Goal: Task Accomplishment & Management: Manage account settings

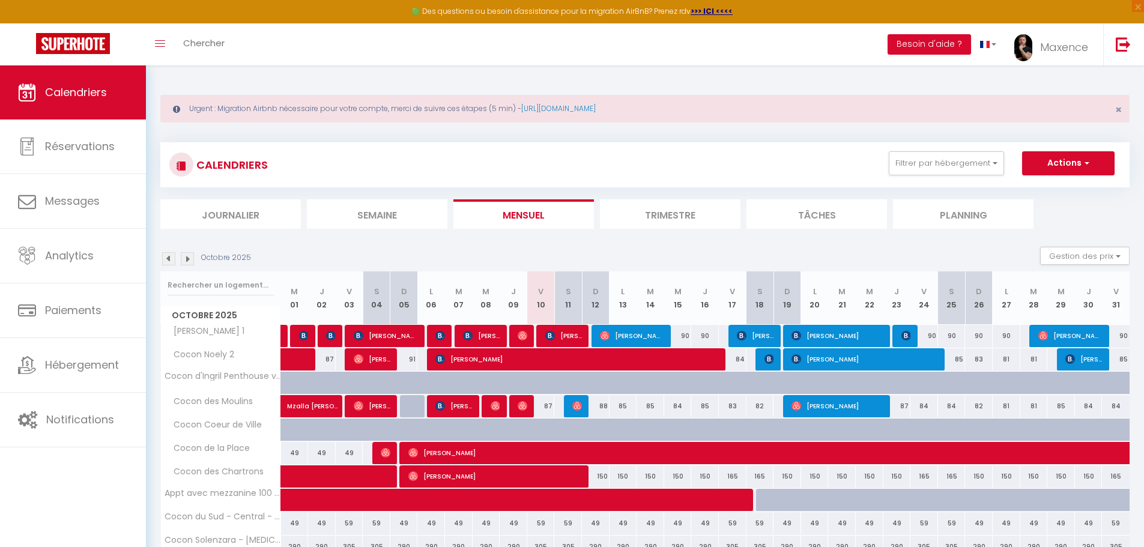
select select "0"
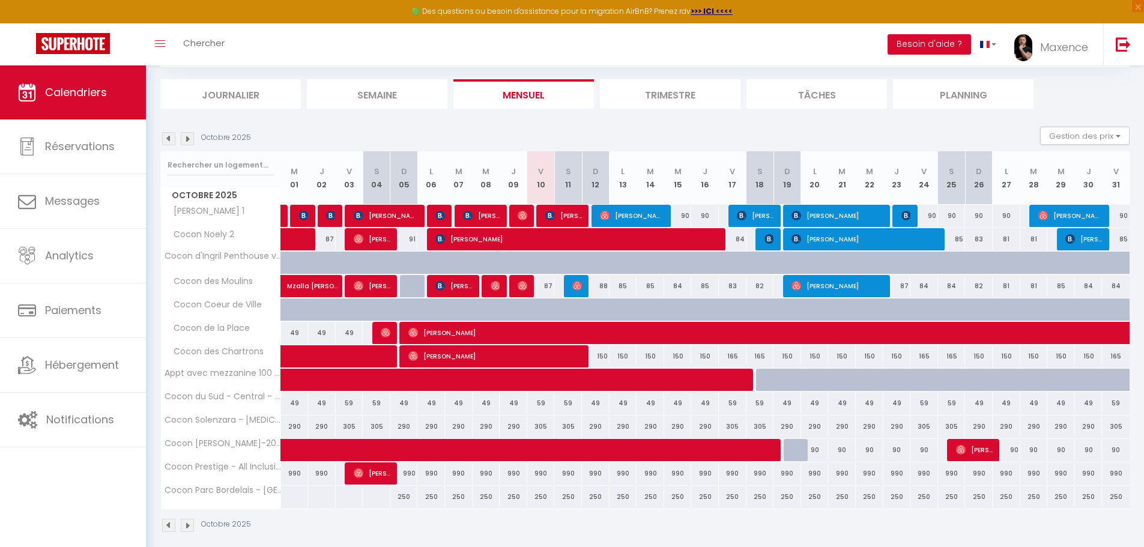
scroll to position [120, 0]
click at [1047, 48] on span "Maxence" at bounding box center [1064, 47] width 48 height 15
click at [1049, 77] on link "Paramètres" at bounding box center [1055, 83] width 89 height 20
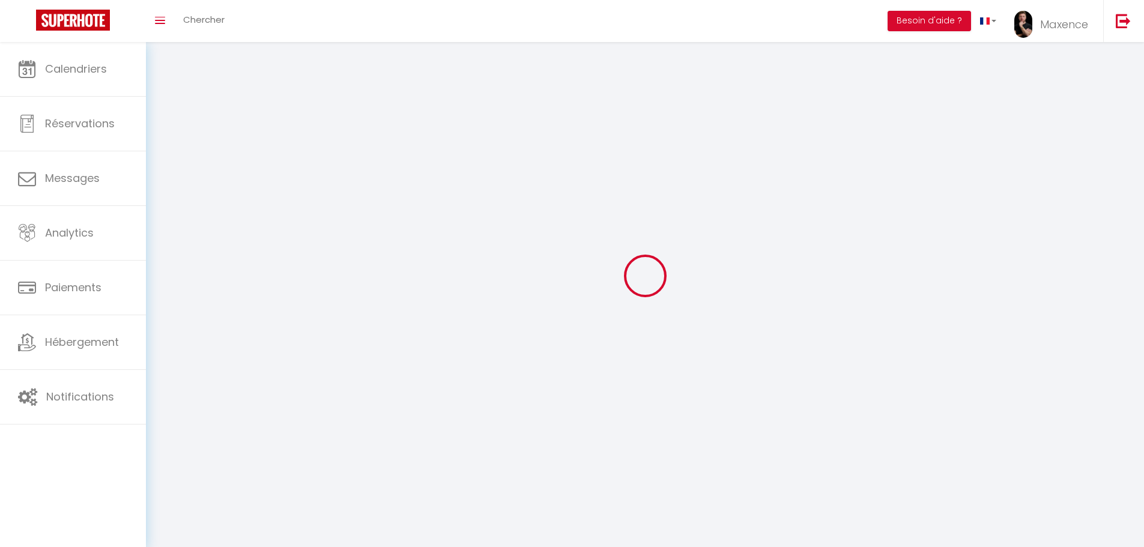
select select "28"
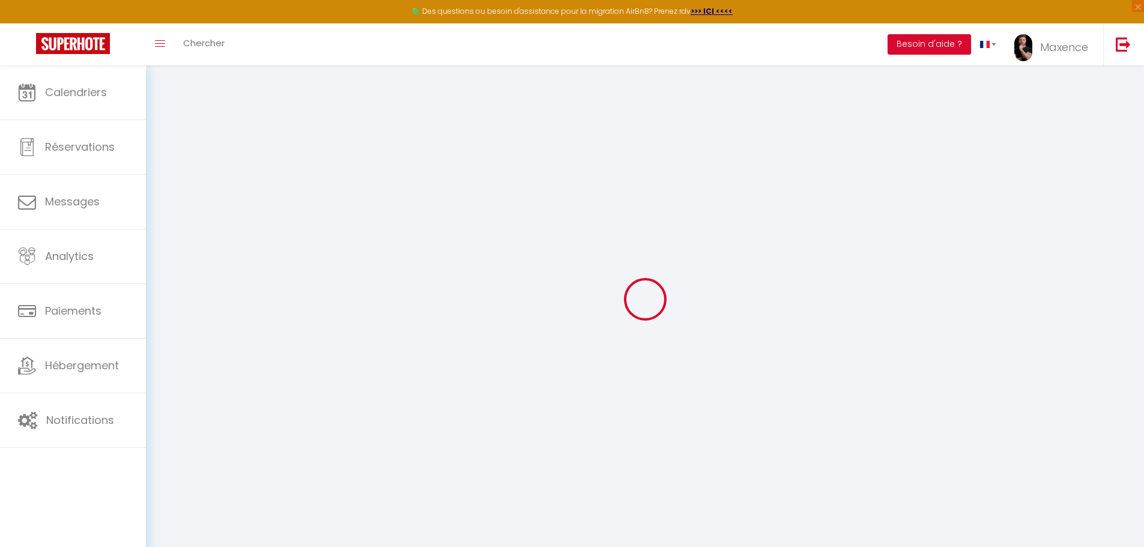
type input "dACtnnJuljjcgtoxXbgsj5E5r"
type input "OL3ou5gtBdFwLXZDR17wDAWrX"
type input "[URL][DOMAIN_NAME]"
select select "fr"
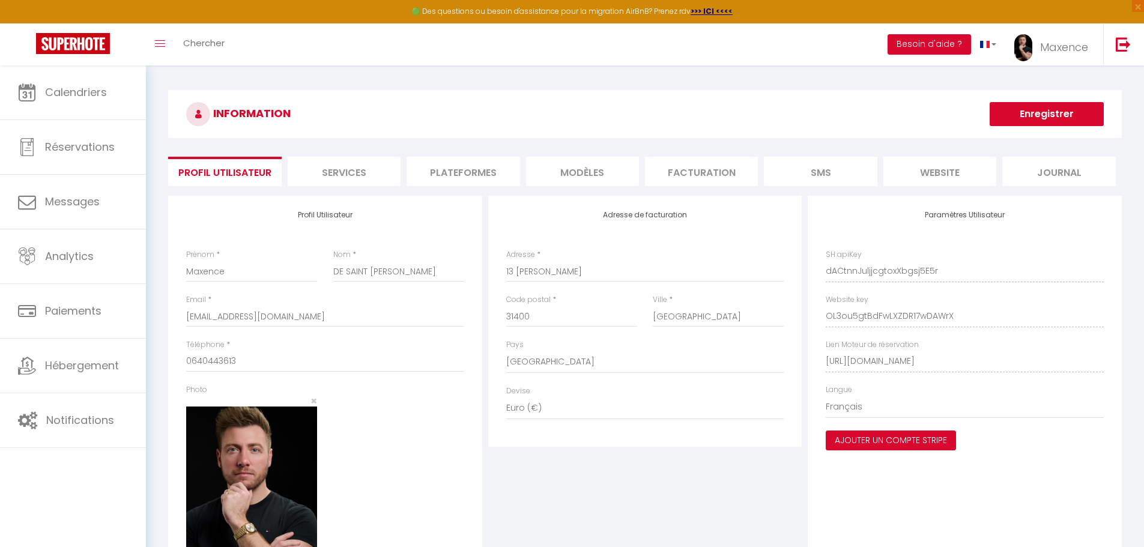
click at [474, 164] on li "Plateformes" at bounding box center [463, 171] width 113 height 29
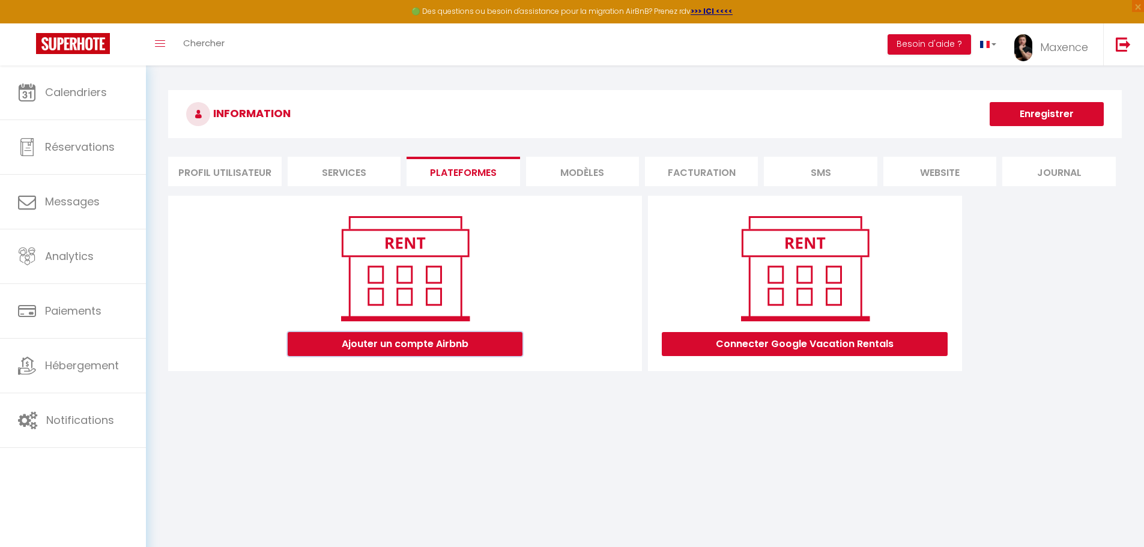
click at [458, 349] on button "Ajouter un compte Airbnb" at bounding box center [405, 344] width 235 height 24
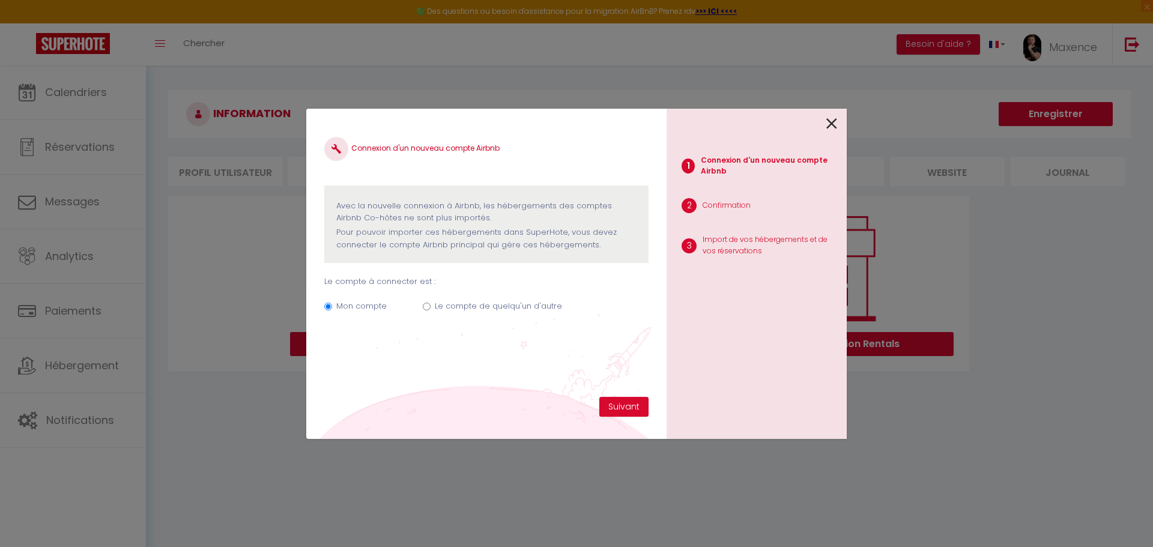
click at [429, 305] on input "Le compte de quelqu'un d'autre" at bounding box center [427, 307] width 8 height 8
radio input "true"
radio input "false"
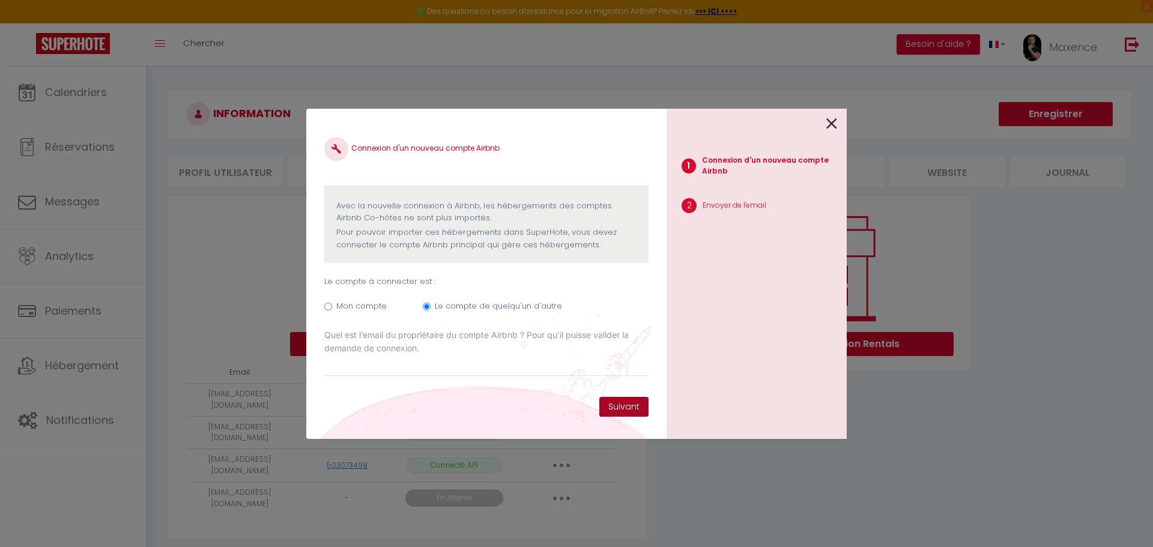
click at [622, 413] on button "Suivant" at bounding box center [623, 407] width 49 height 20
drag, startPoint x: 450, startPoint y: 373, endPoint x: 458, endPoint y: 368, distance: 9.5
click at [450, 373] on input "Email connexion Airbnb" at bounding box center [486, 366] width 324 height 22
type input "[EMAIL_ADDRESS][DOMAIN_NAME]"
click at [622, 412] on button "Suivant" at bounding box center [623, 407] width 49 height 20
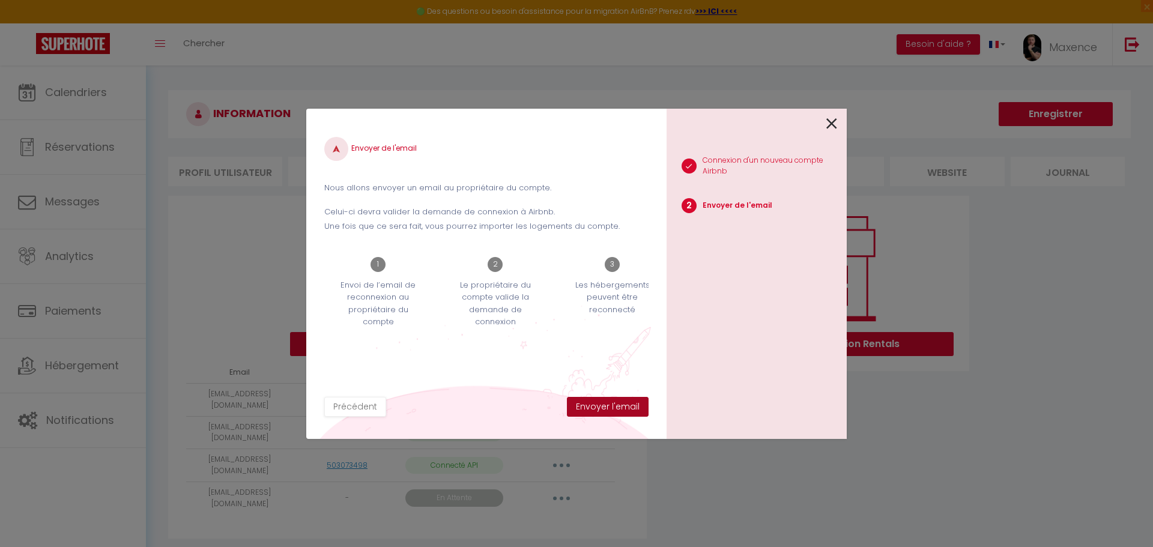
click at [622, 412] on button "Envoyer l'email" at bounding box center [608, 407] width 82 height 20
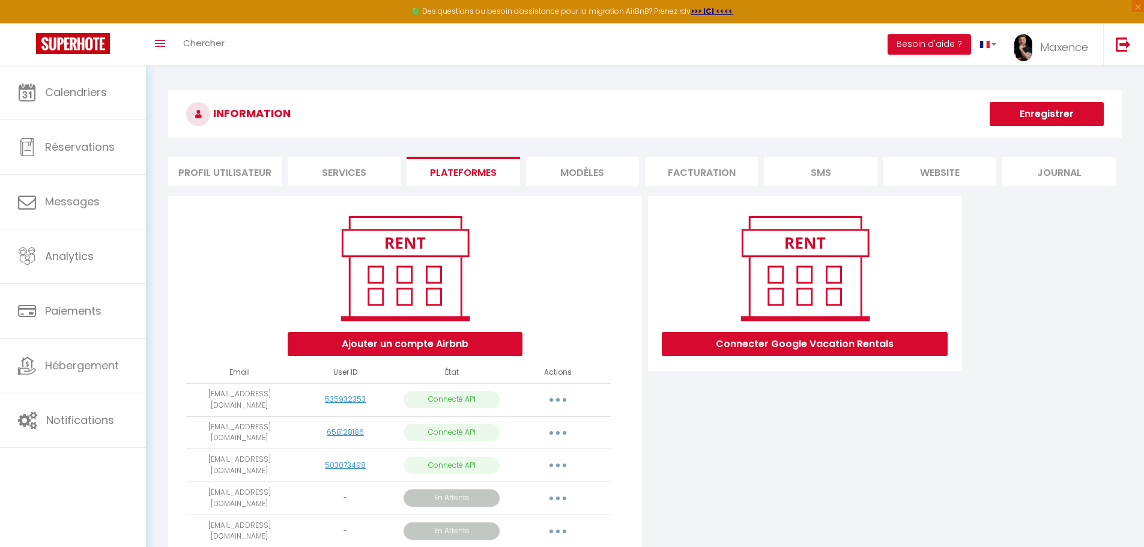
click at [567, 489] on button "button" at bounding box center [558, 498] width 34 height 19
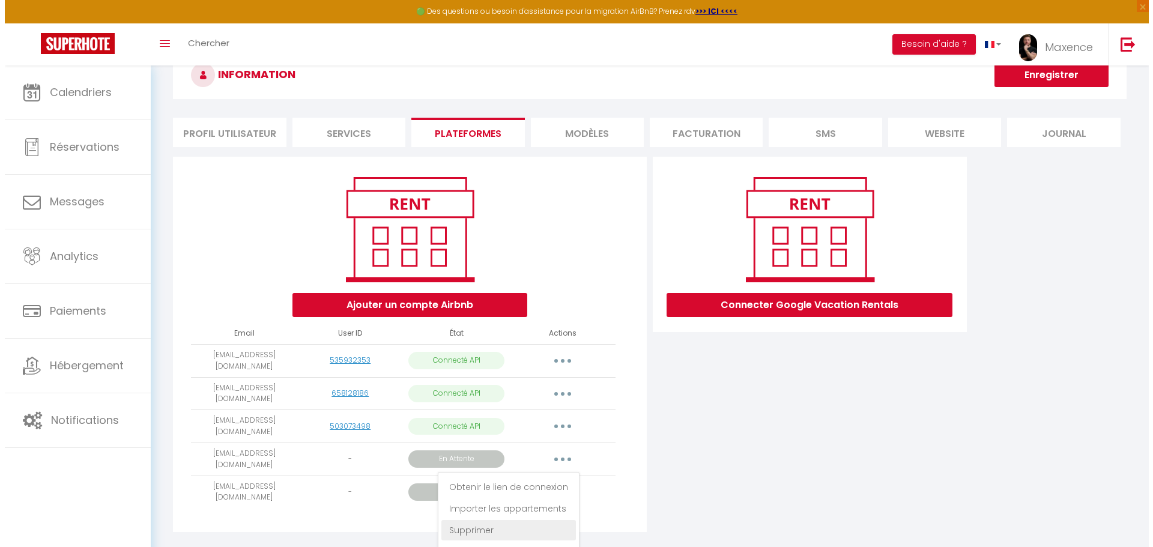
scroll to position [60, 0]
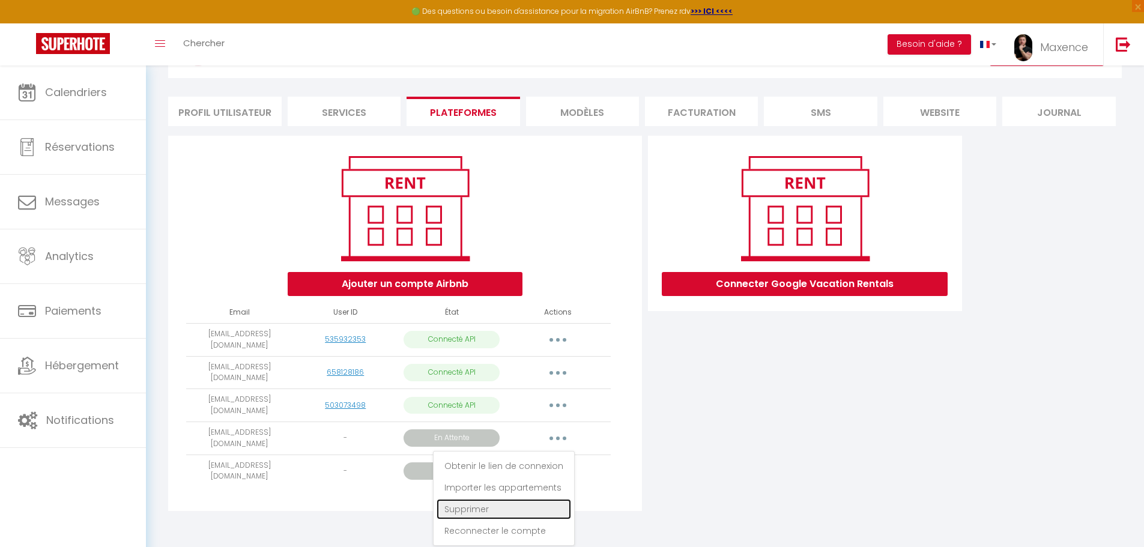
click at [531, 503] on link "Supprimer" at bounding box center [504, 509] width 135 height 20
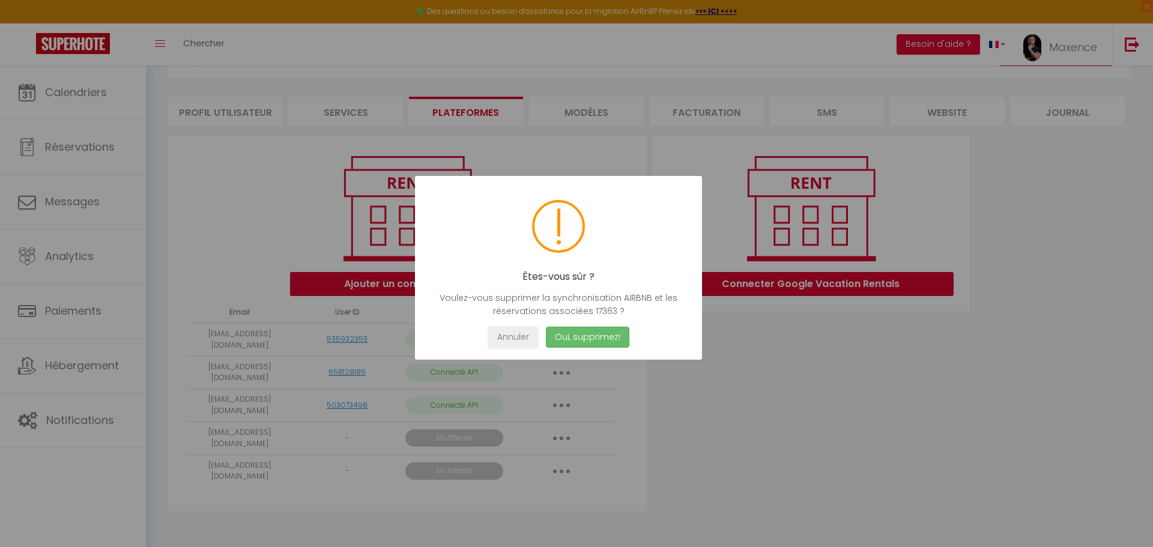
click at [583, 340] on button "Oui, supprimez!" at bounding box center [587, 337] width 83 height 21
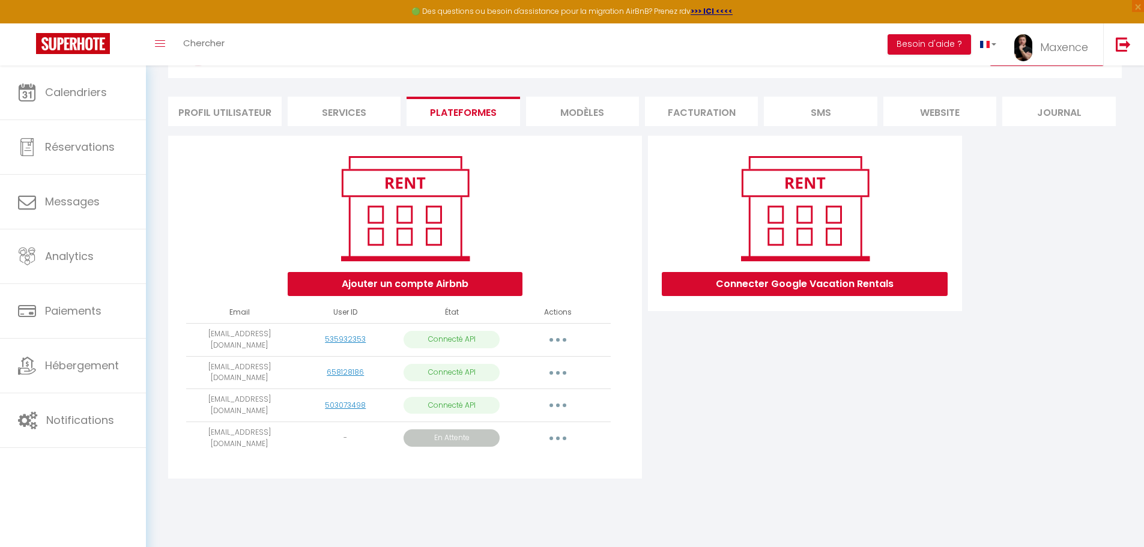
click at [562, 429] on button "button" at bounding box center [558, 438] width 34 height 19
click at [530, 477] on link "Importer les appartements" at bounding box center [504, 487] width 135 height 20
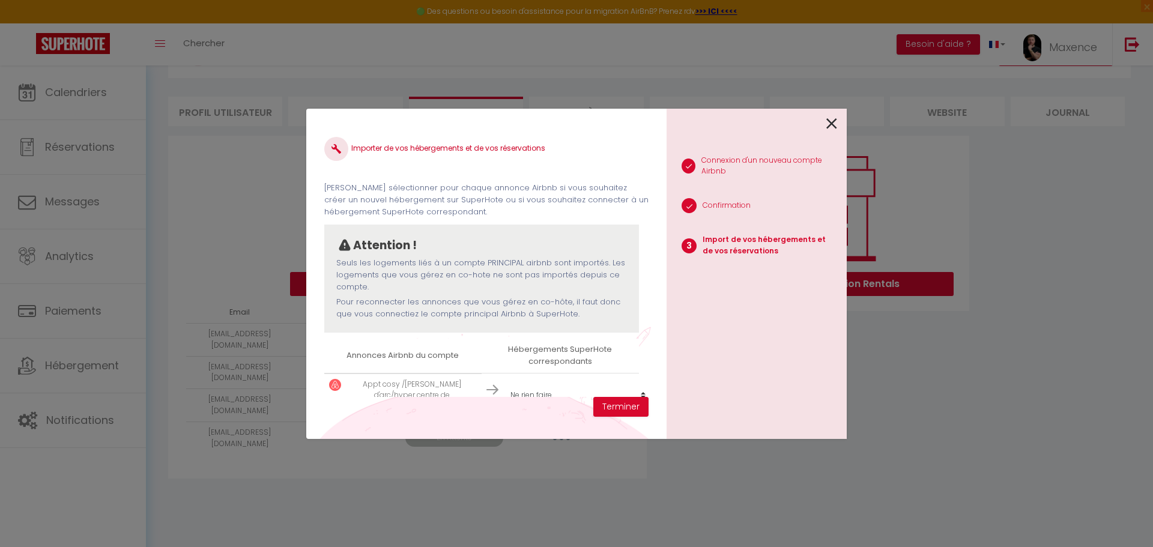
scroll to position [27, 0]
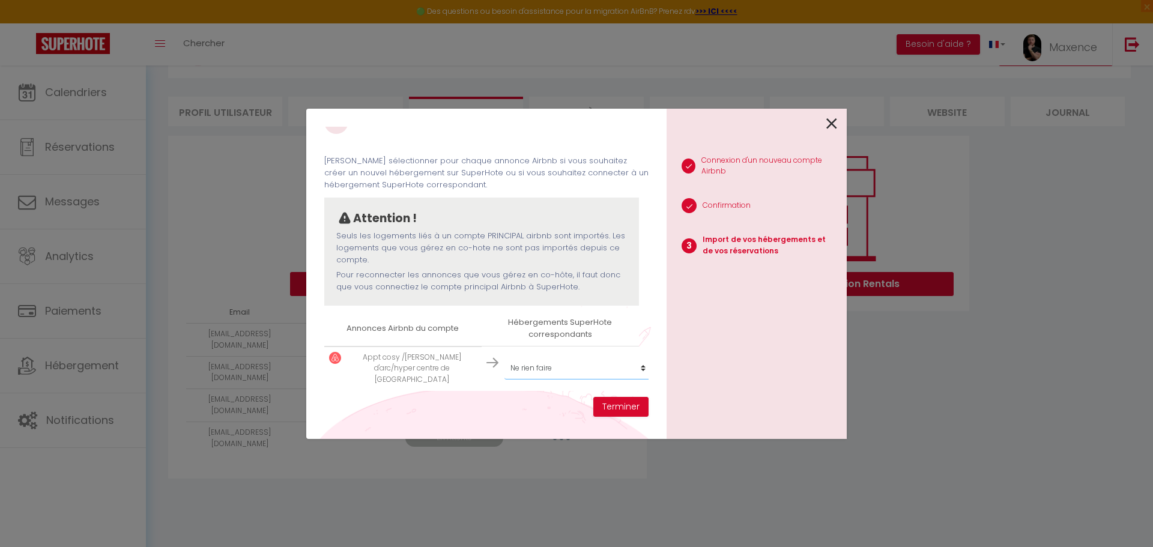
click at [532, 365] on select "Créer un nouvel hébergement Ne rien faire Cocon Coeur de Ville Cocon Noely 1 Co…" at bounding box center [578, 368] width 148 height 23
select select "create_new"
click at [504, 357] on select "Créer un nouvel hébergement Ne rien faire Cocon Coeur de Ville Cocon Noely 1 Co…" at bounding box center [578, 368] width 148 height 23
click at [614, 410] on button "Terminer" at bounding box center [620, 407] width 55 height 20
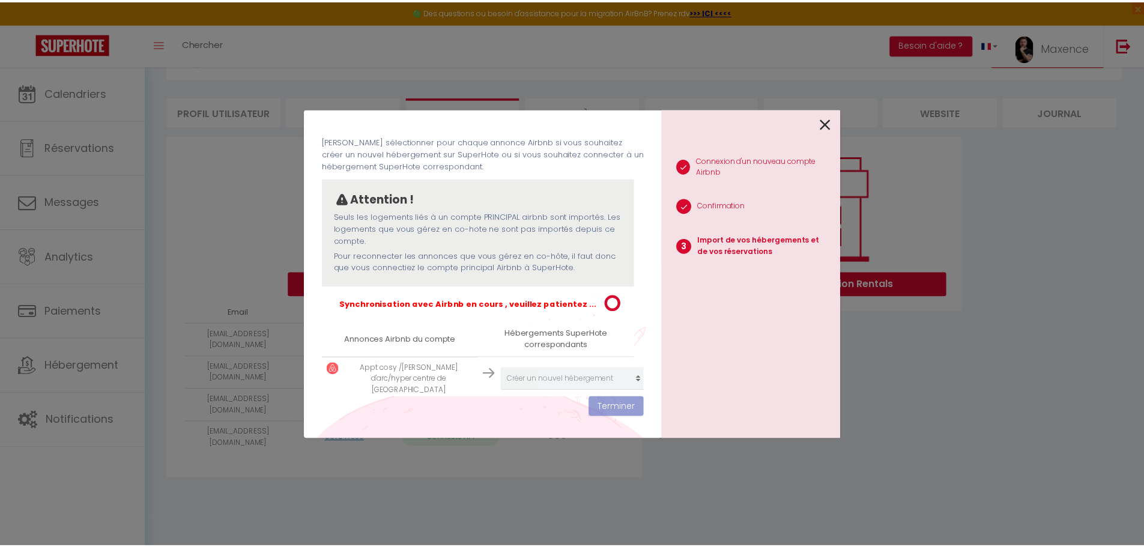
scroll to position [57, 0]
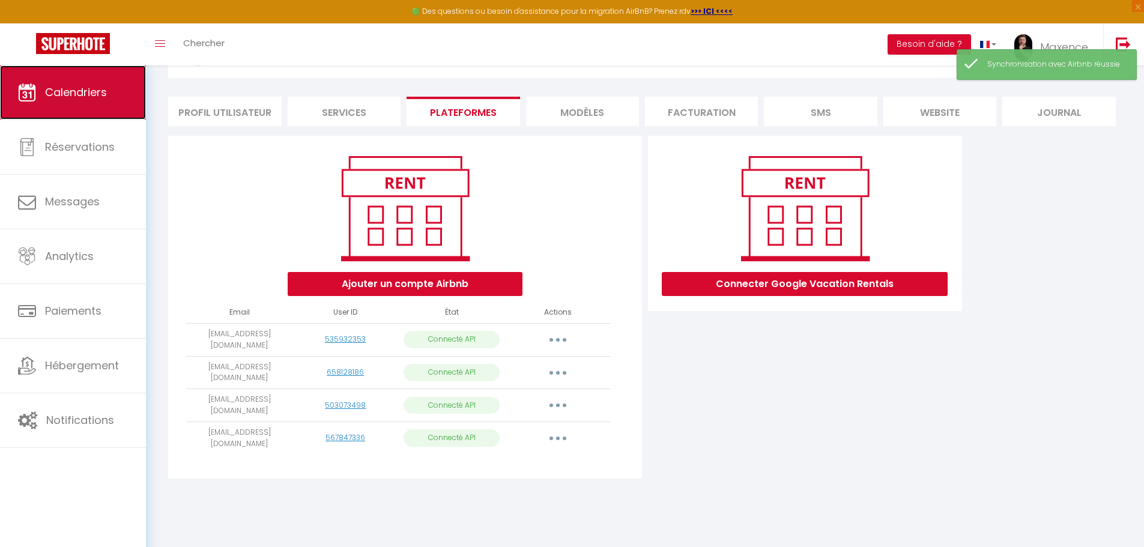
click at [88, 106] on link "Calendriers" at bounding box center [73, 92] width 146 height 54
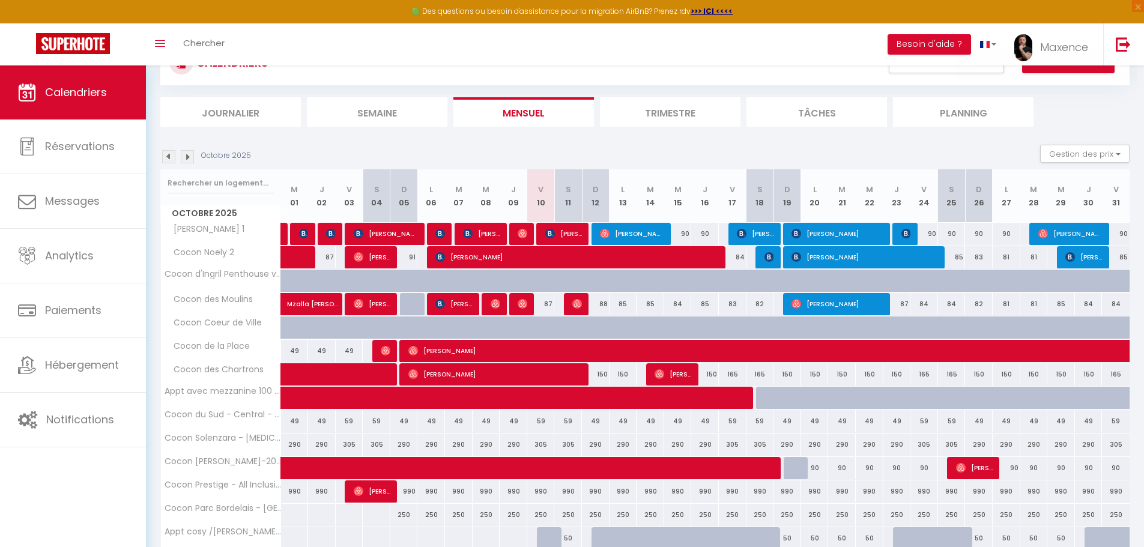
scroll to position [105, 0]
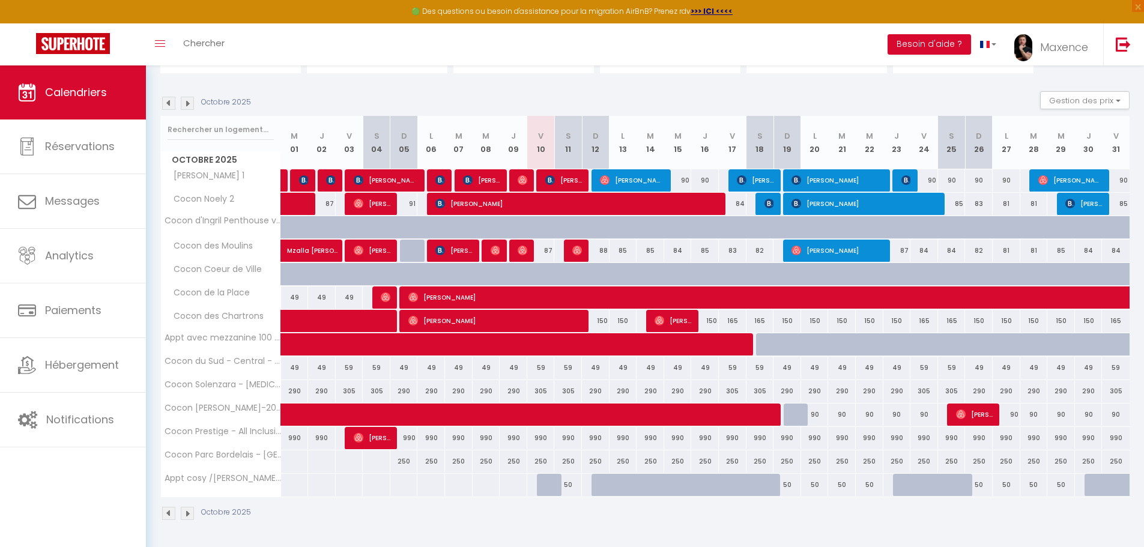
click at [718, 489] on div "50" at bounding box center [732, 485] width 28 height 22
type input "50"
type input "Ven 17 Octobre 2025"
type input "Sam 18 Octobre 2025"
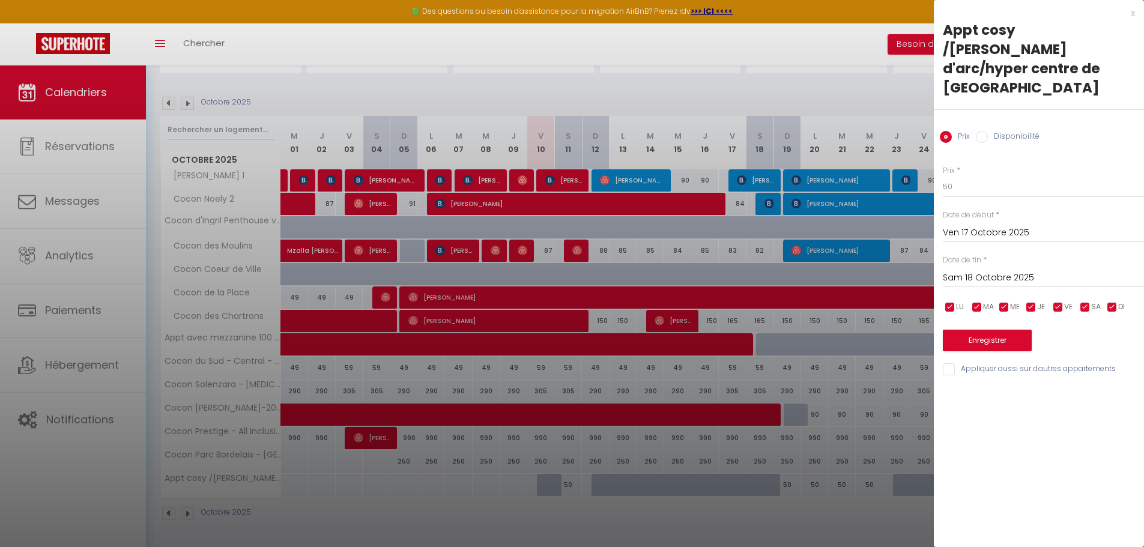
click at [1132, 16] on div "x" at bounding box center [1034, 13] width 201 height 14
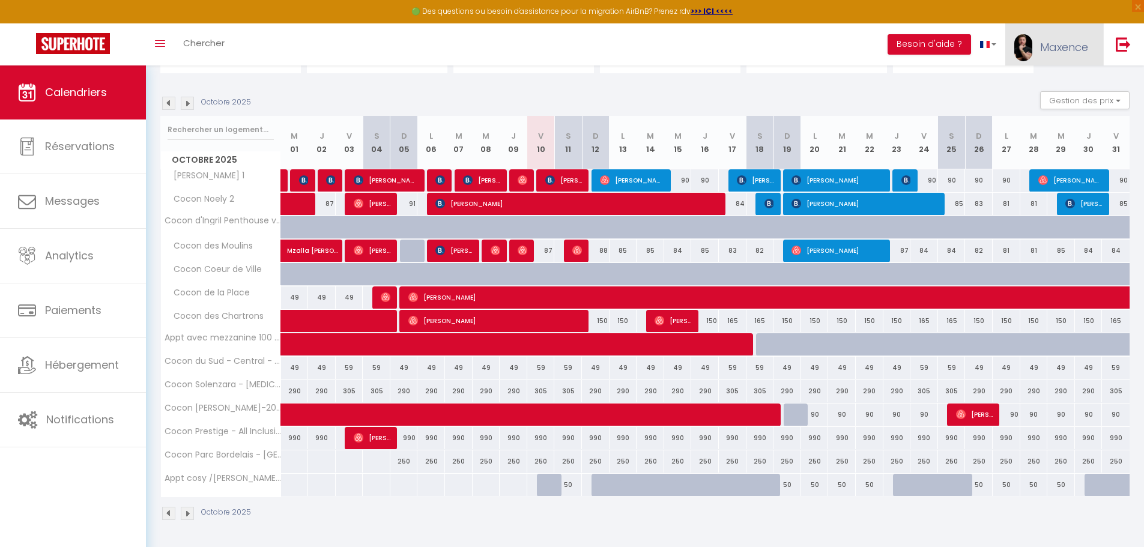
click at [1083, 56] on link "Maxence" at bounding box center [1054, 44] width 98 height 42
click at [1065, 91] on link "Paramètres" at bounding box center [1055, 83] width 89 height 20
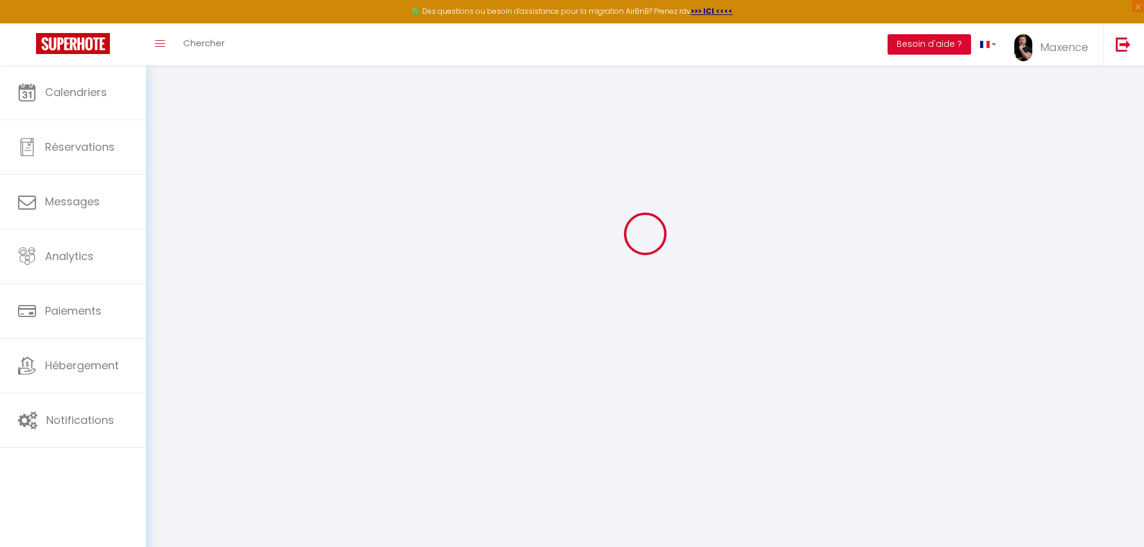
type input "dACtnnJuljjcgtoxXbgsj5E5r"
type input "OL3ou5gtBdFwLXZDR17wDAWrX"
type input "[URL][DOMAIN_NAME]"
select select "fr"
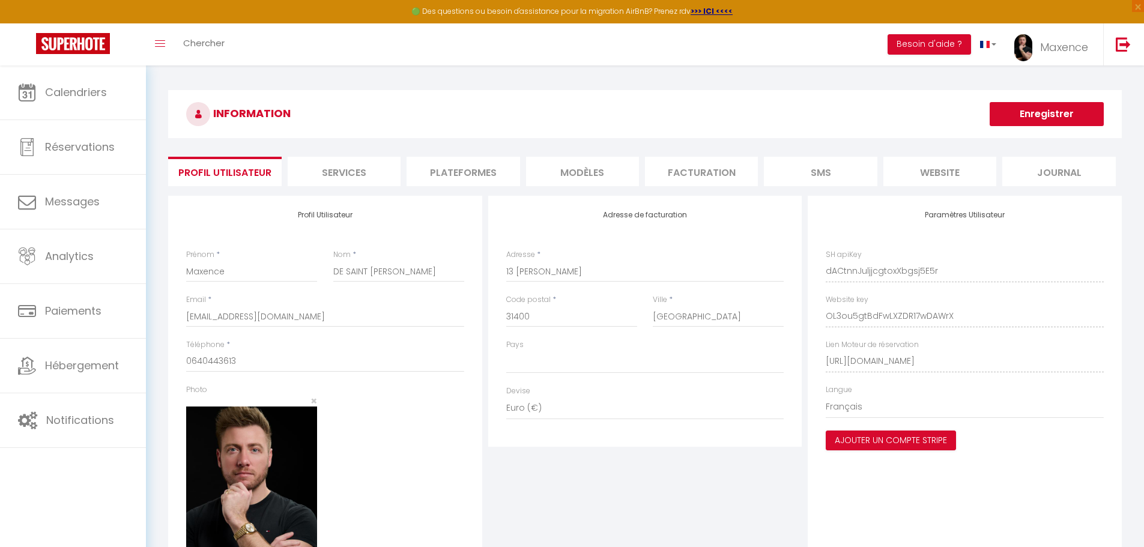
click at [483, 177] on li "Plateformes" at bounding box center [463, 171] width 113 height 29
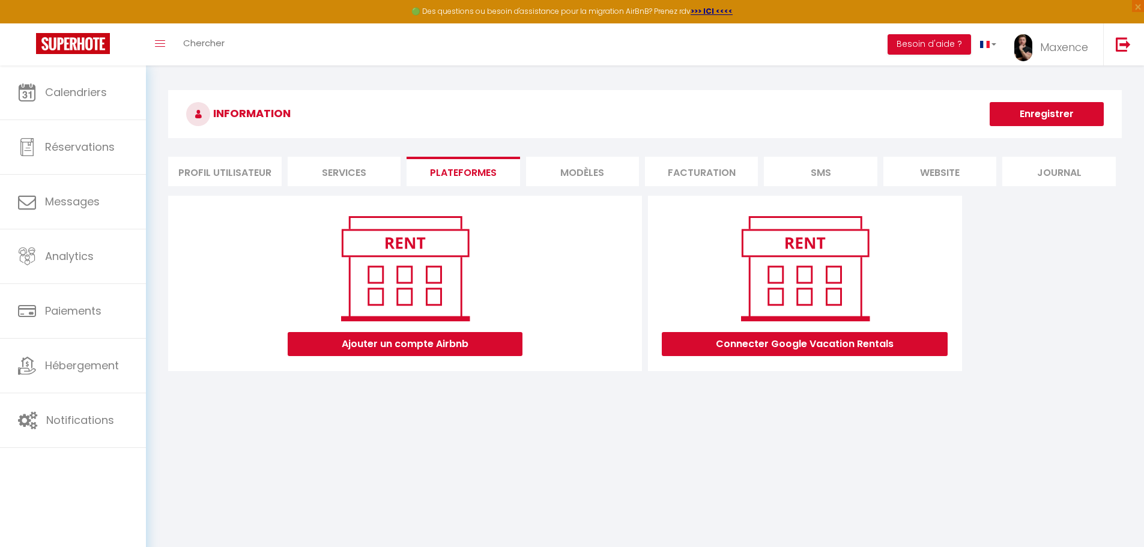
click at [560, 347] on div "Ajouter un compte Airbnb" at bounding box center [404, 283] width 453 height 145
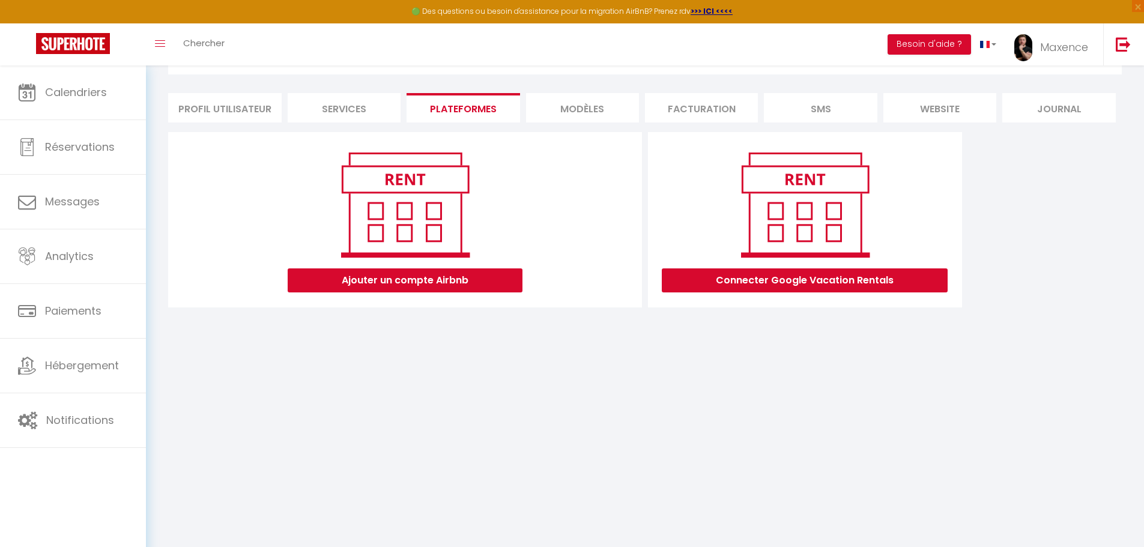
scroll to position [65, 0]
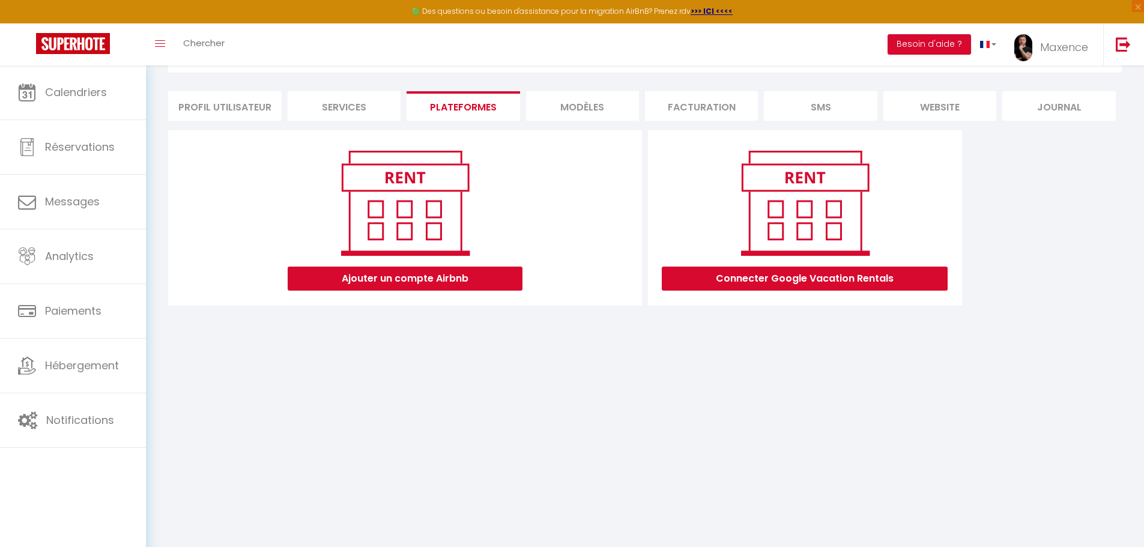
click at [459, 219] on img at bounding box center [405, 202] width 153 height 115
click at [458, 284] on button "Ajouter un compte Airbnb" at bounding box center [405, 279] width 235 height 24
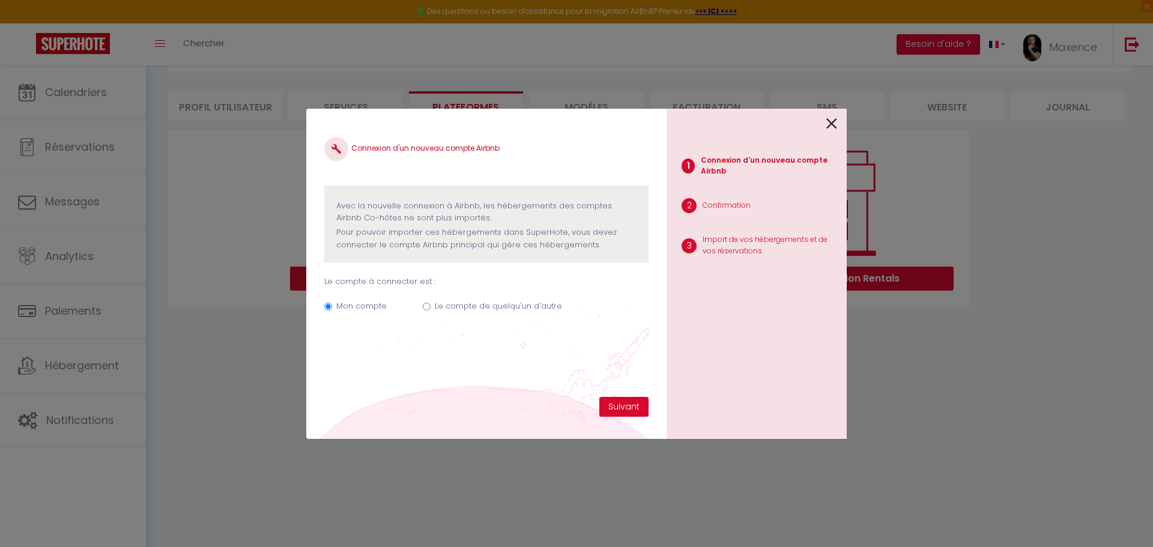
click at [836, 126] on icon at bounding box center [831, 124] width 11 height 18
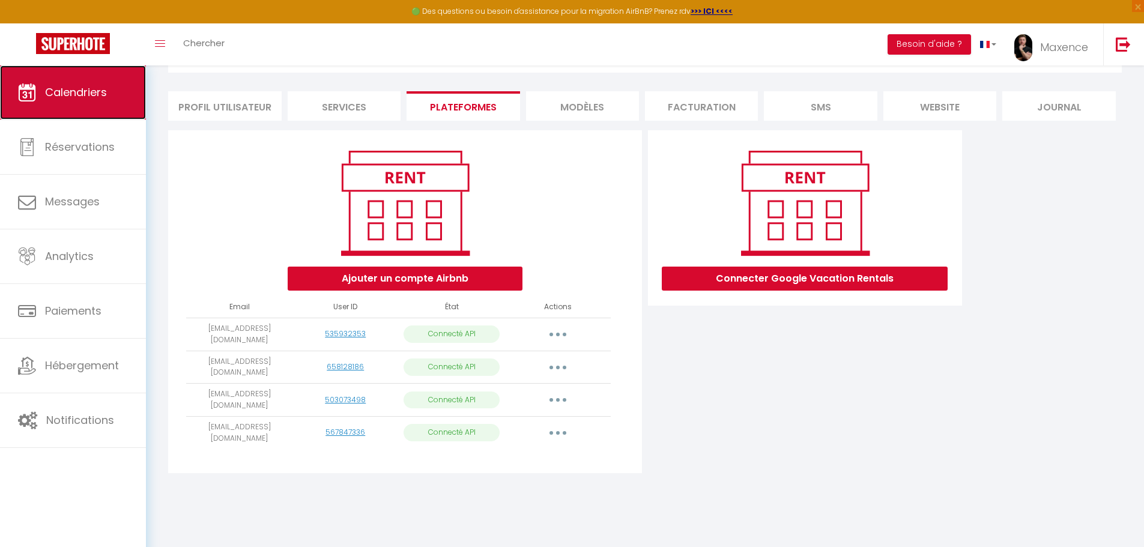
click at [47, 89] on span "Calendriers" at bounding box center [76, 92] width 62 height 15
